Goal: Find specific page/section: Find specific page/section

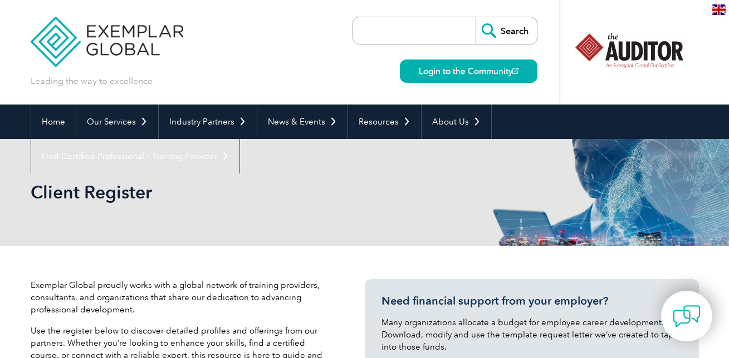
click at [365, 26] on input "search" at bounding box center [416, 30] width 117 height 27
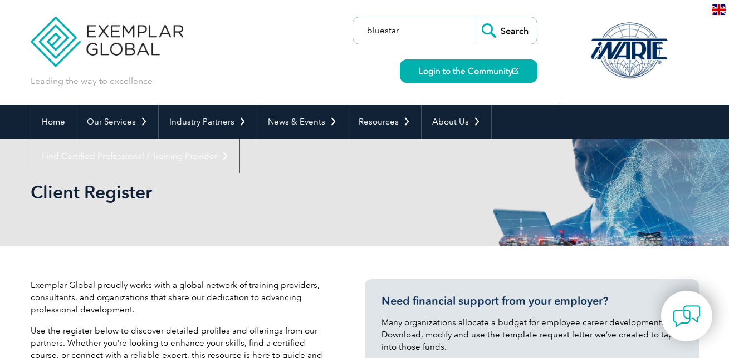
type input "bluestar"
click at [500, 23] on input "Search" at bounding box center [505, 30] width 61 height 27
click at [510, 33] on input "Search" at bounding box center [505, 30] width 61 height 27
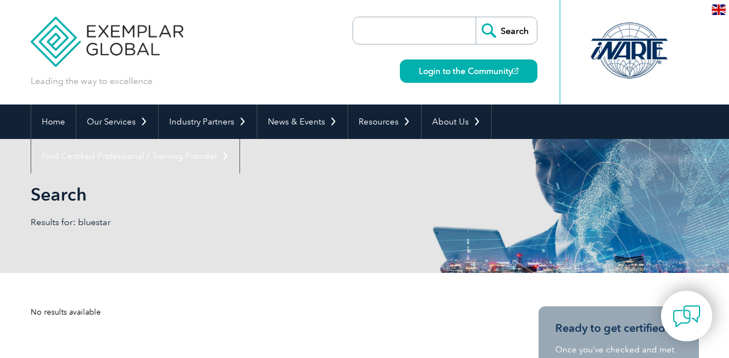
click at [396, 39] on input "search" at bounding box center [416, 30] width 117 height 27
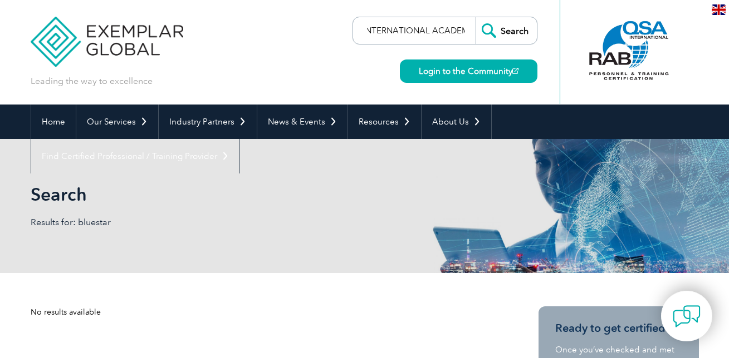
scroll to position [0, 52]
type input "BLUESTAR INTERNATIONAL ACADEMY"
click at [508, 33] on input "Search" at bounding box center [505, 30] width 61 height 27
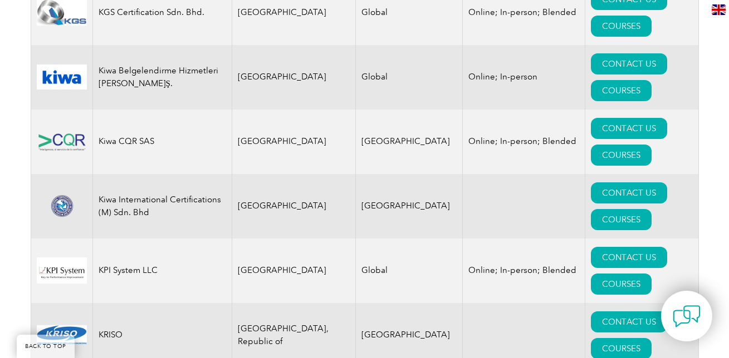
scroll to position [10064, 0]
